Goal: Task Accomplishment & Management: Use online tool/utility

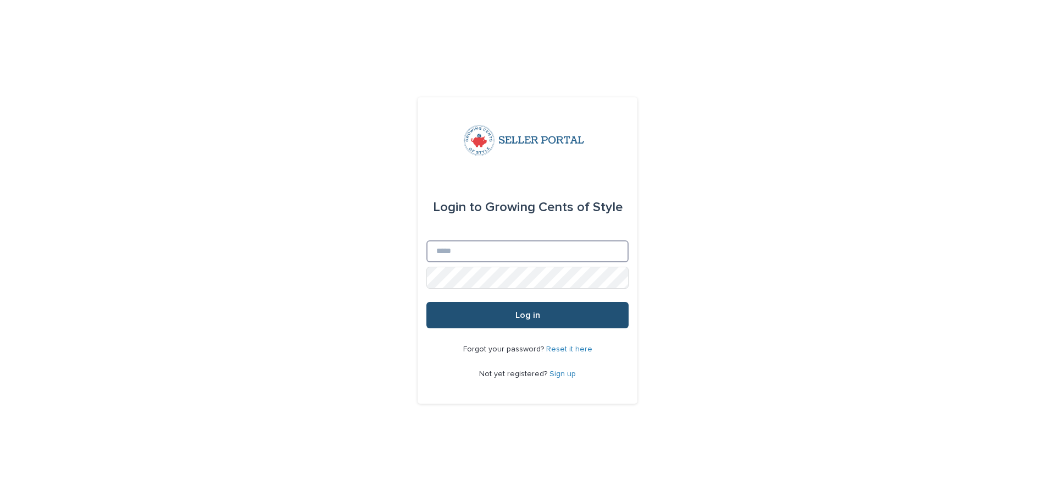
type input "**********"
click at [505, 311] on button "Log in" at bounding box center [527, 315] width 202 height 26
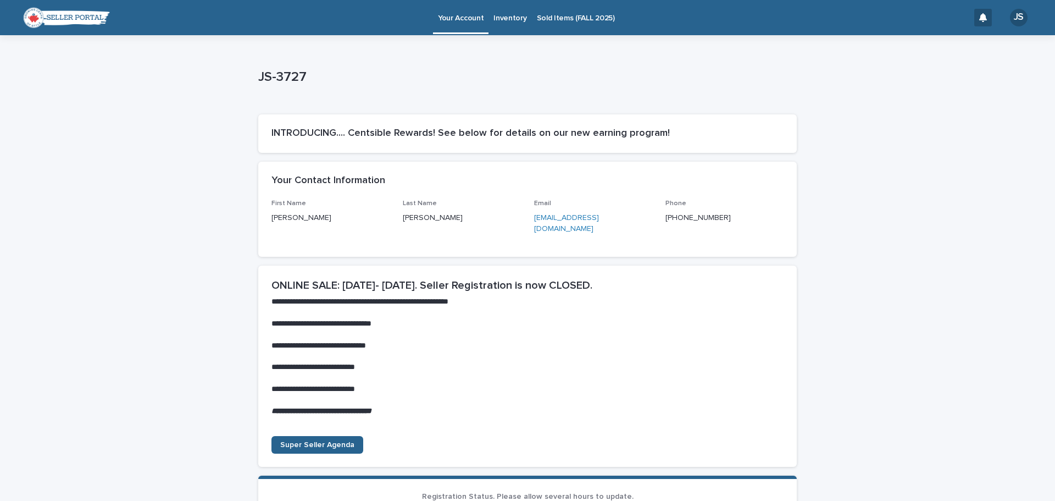
click at [580, 19] on p "Sold Items (FALL 2025)" at bounding box center [576, 11] width 78 height 23
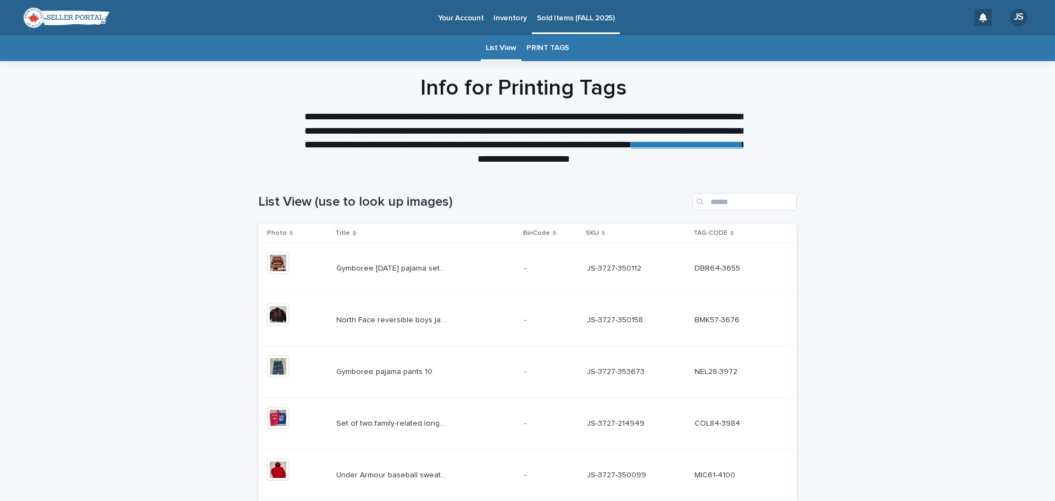
click at [541, 41] on link "PRINT TAGS" at bounding box center [548, 48] width 43 height 26
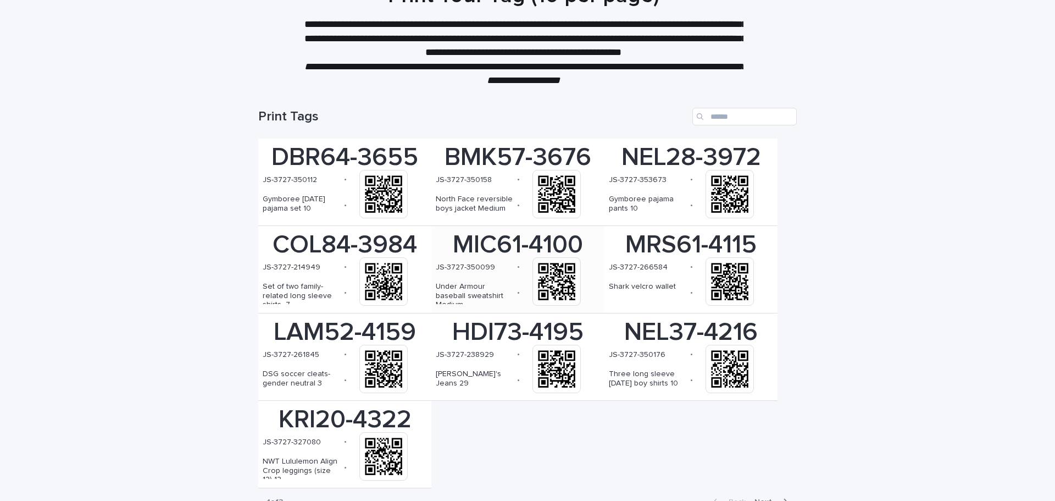
scroll to position [155, 0]
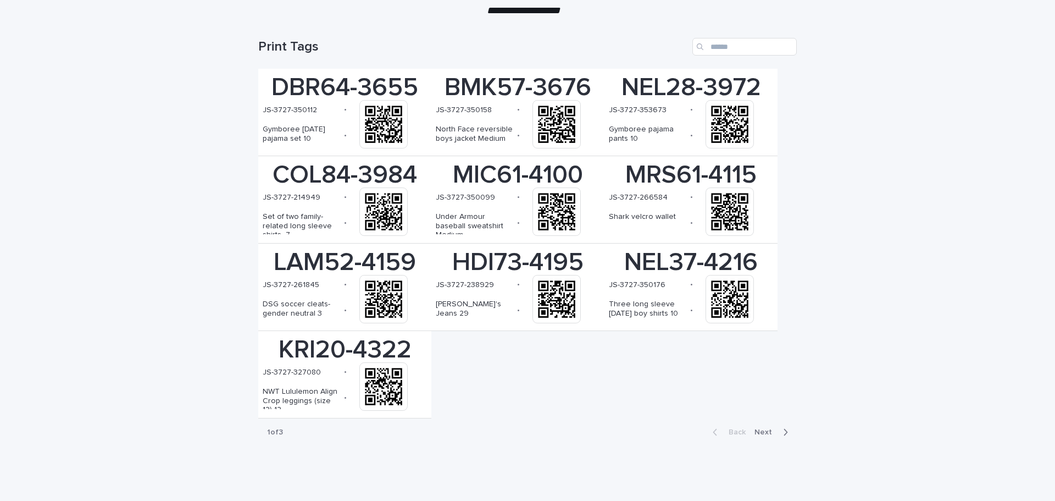
click at [757, 432] on span "Next" at bounding box center [767, 432] width 24 height 8
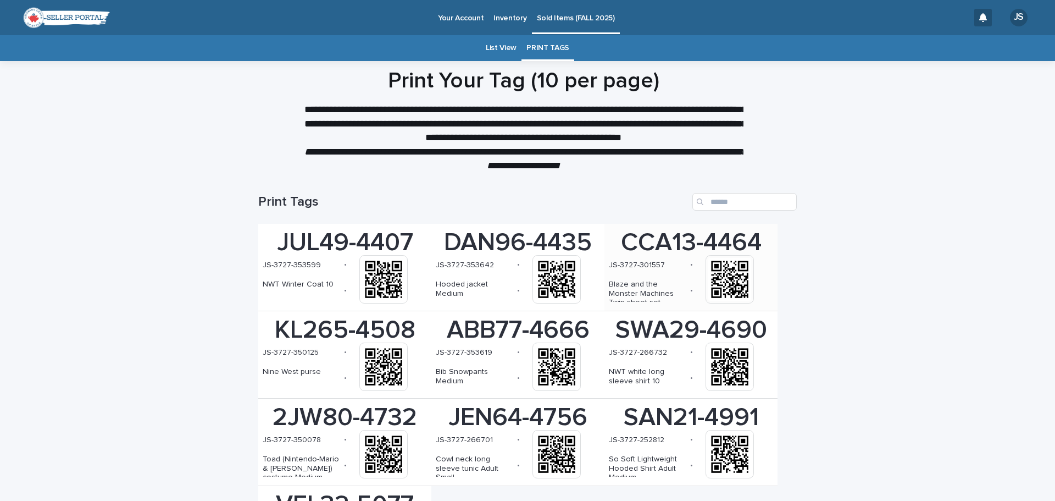
scroll to position [155, 0]
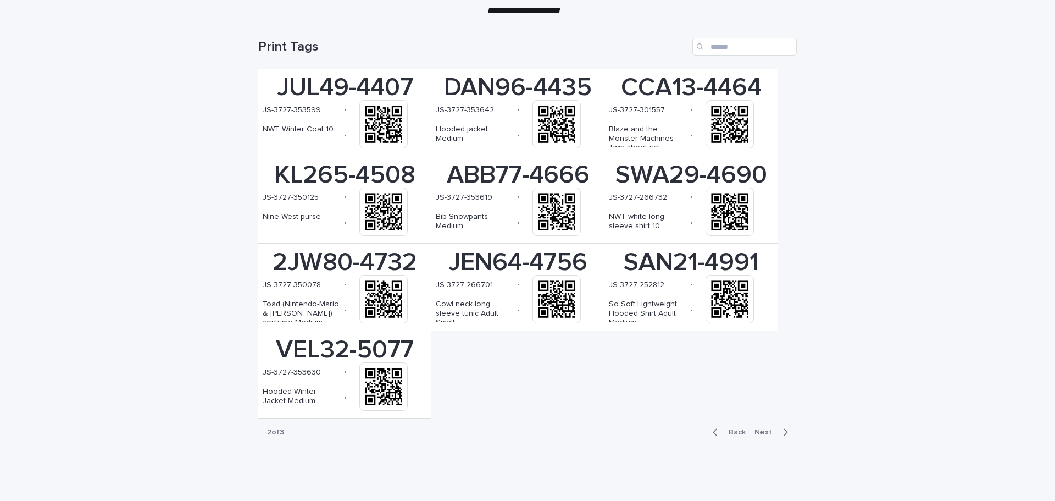
click at [766, 427] on button "Next" at bounding box center [773, 432] width 47 height 10
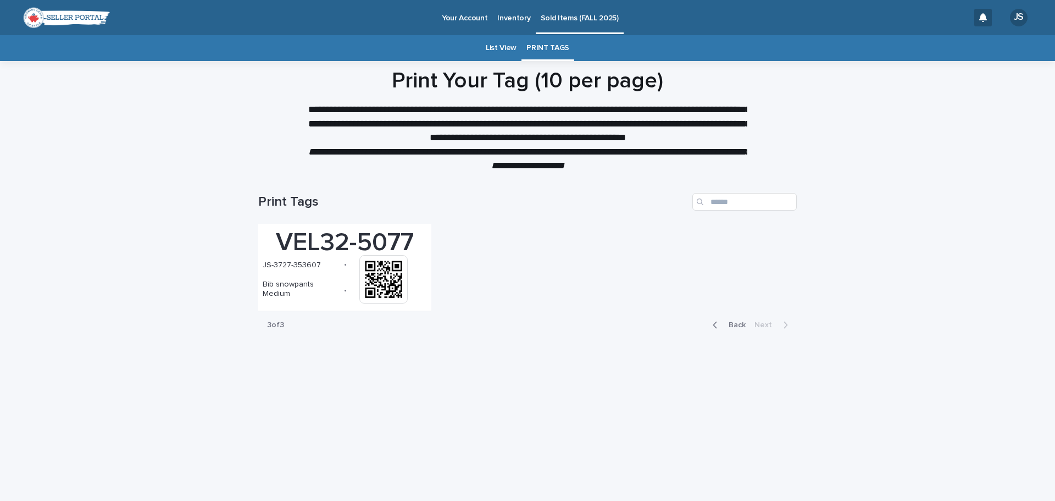
click at [580, 12] on p "Sold Items (FALL 2025)" at bounding box center [580, 11] width 78 height 23
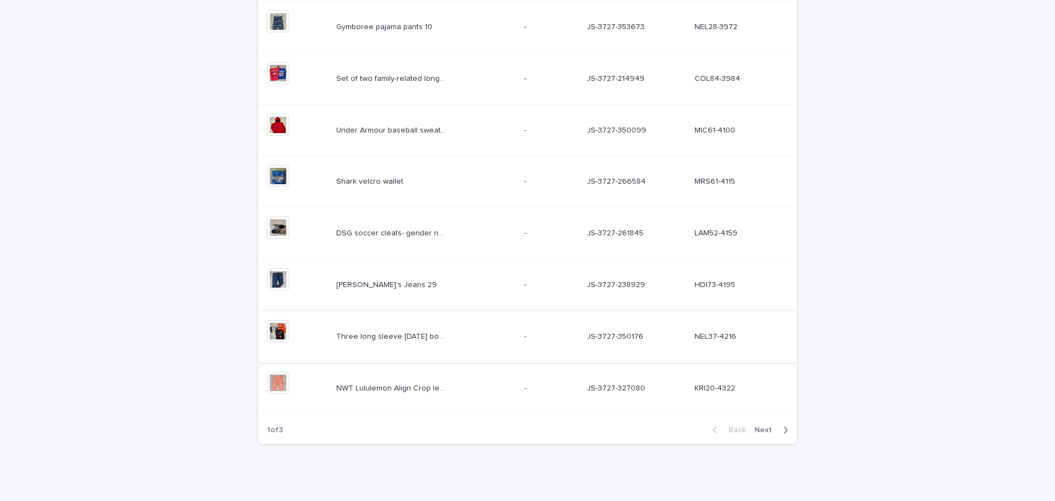
scroll to position [351, 0]
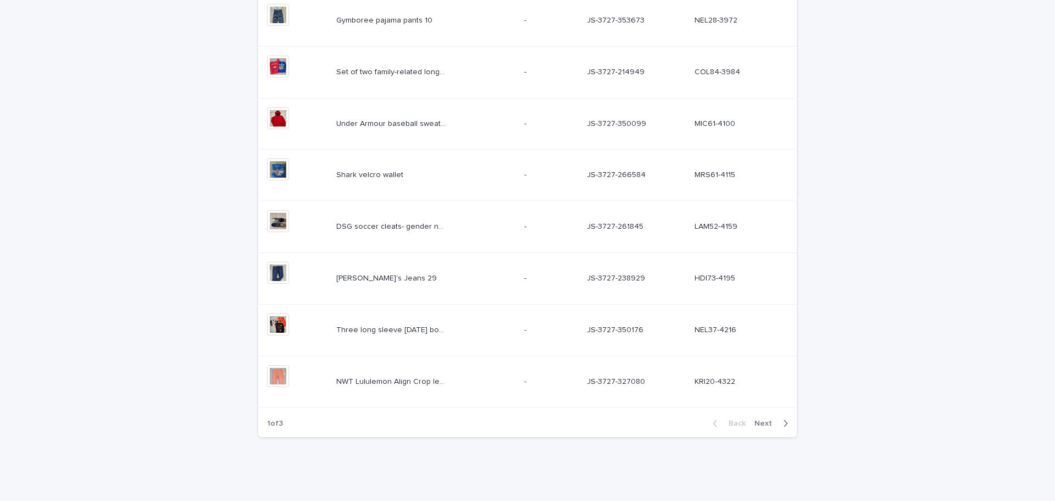
click at [765, 419] on span "Next" at bounding box center [767, 423] width 24 height 8
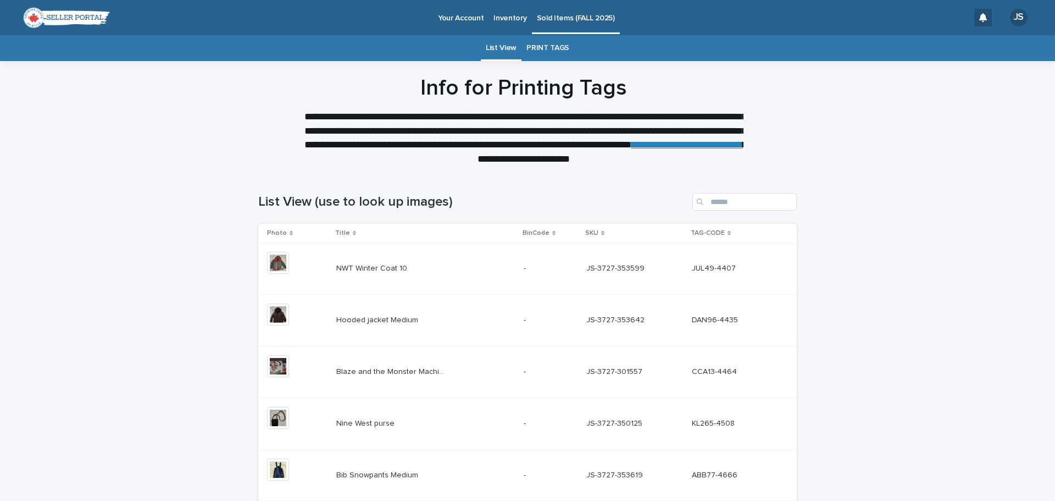
click at [879, 195] on div "Loading... Saving… Loading... Saving… List View (use to look up images) Photo T…" at bounding box center [527, 511] width 1055 height 681
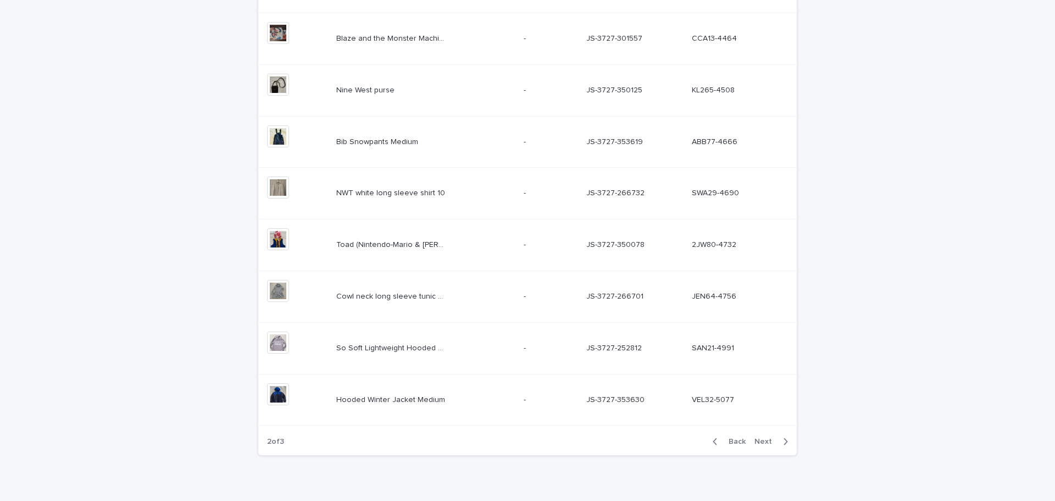
scroll to position [351, 0]
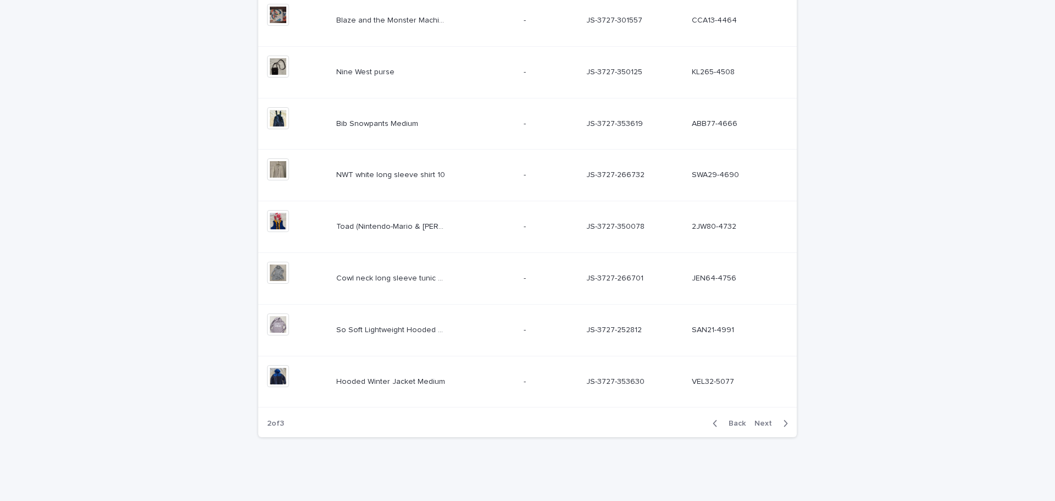
click at [767, 423] on span "Next" at bounding box center [767, 423] width 24 height 8
